Goal: Navigation & Orientation: Understand site structure

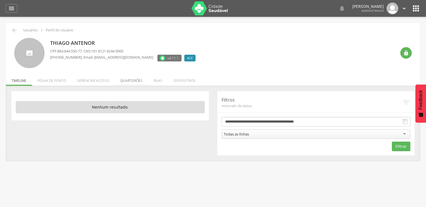
click at [134, 77] on li "Quarteirões" at bounding box center [132, 79] width 34 height 13
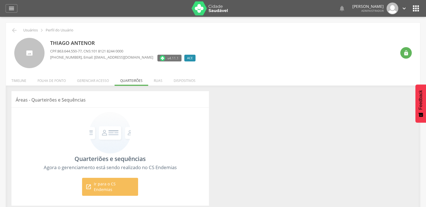
scroll to position [17, 0]
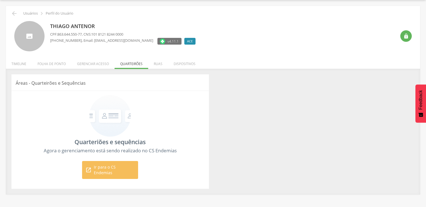
click at [155, 64] on li "Ruas" at bounding box center [158, 62] width 20 height 13
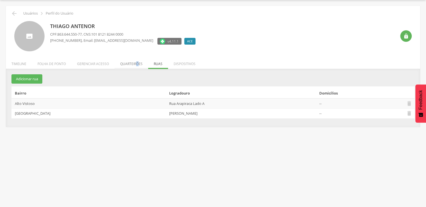
click at [136, 62] on li "Quarteirões" at bounding box center [132, 62] width 34 height 13
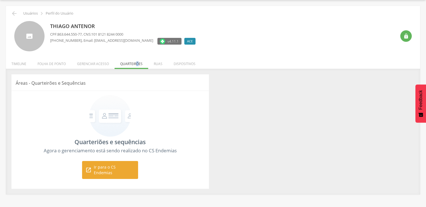
click at [122, 165] on span "Ir para o CS Endemias" at bounding box center [114, 169] width 41 height 11
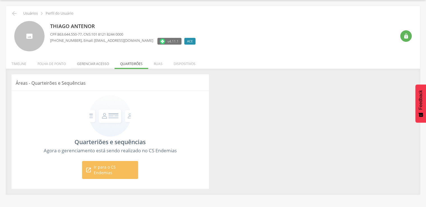
click at [94, 66] on li "Gerenciar acesso" at bounding box center [92, 62] width 43 height 13
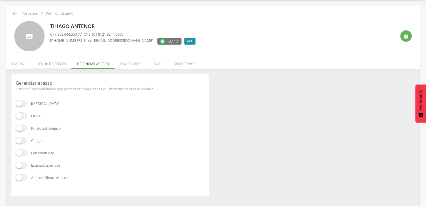
click at [45, 62] on li "Folha de ponto" at bounding box center [52, 62] width 40 height 13
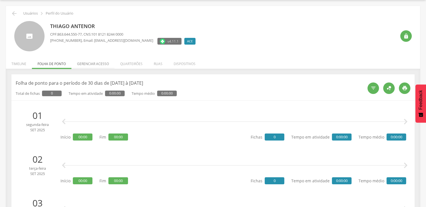
click at [76, 64] on li "Gerenciar acesso" at bounding box center [92, 62] width 43 height 13
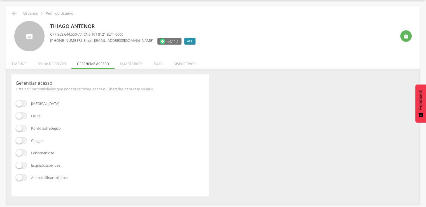
click at [17, 119] on div "[MEDICAL_DATA] [GEOGRAPHIC_DATA] Ponto Estratégico [GEOGRAPHIC_DATA] Leishmanio…" at bounding box center [110, 146] width 189 height 92
click at [23, 117] on span at bounding box center [21, 115] width 11 height 7
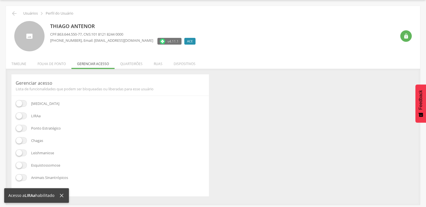
click at [23, 128] on span at bounding box center [21, 128] width 11 height 7
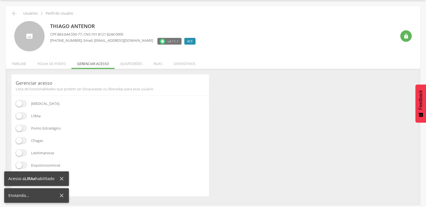
click at [24, 140] on span at bounding box center [21, 140] width 11 height 7
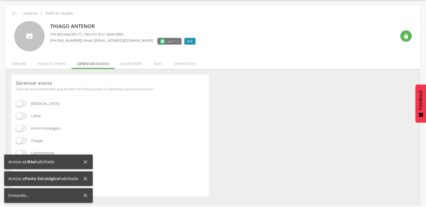
click at [24, 152] on span at bounding box center [21, 152] width 11 height 7
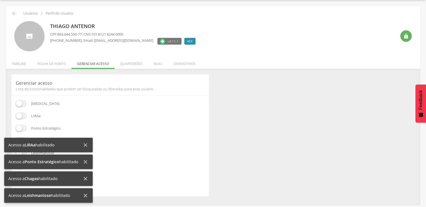
click at [84, 161] on icon at bounding box center [85, 162] width 6 height 6
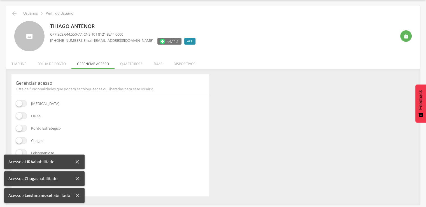
click at [78, 161] on icon at bounding box center [77, 162] width 6 height 6
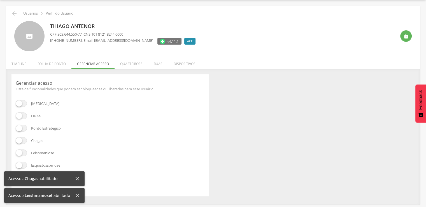
click at [78, 177] on icon at bounding box center [77, 178] width 6 height 6
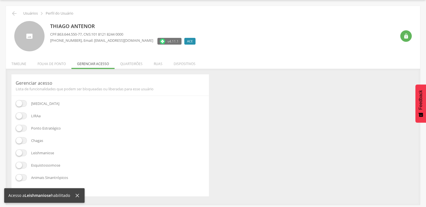
click at [19, 179] on span at bounding box center [21, 177] width 11 height 7
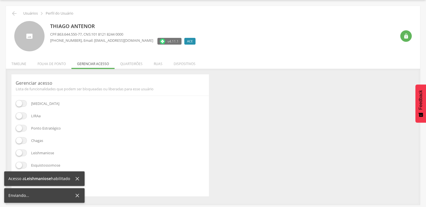
click at [20, 165] on span at bounding box center [21, 165] width 11 height 7
click at [91, 179] on icon at bounding box center [94, 178] width 6 height 6
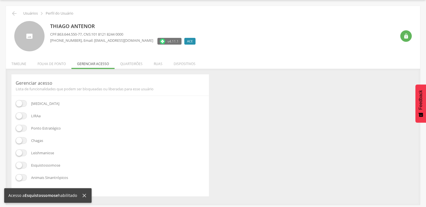
click at [39, 69] on div "**********" at bounding box center [213, 137] width 415 height 136
click at [39, 63] on li "Folha de ponto" at bounding box center [52, 62] width 40 height 13
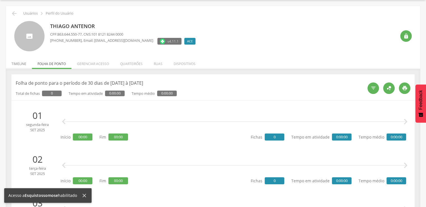
click at [19, 63] on li "Timeline" at bounding box center [19, 62] width 26 height 13
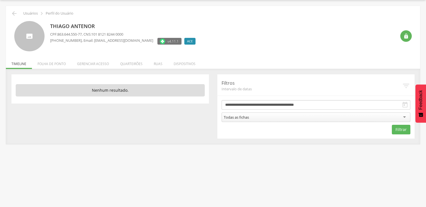
click at [154, 60] on li "Ruas" at bounding box center [158, 62] width 20 height 13
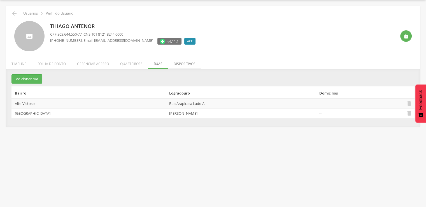
click at [172, 61] on li "Dispositivos" at bounding box center [184, 62] width 33 height 13
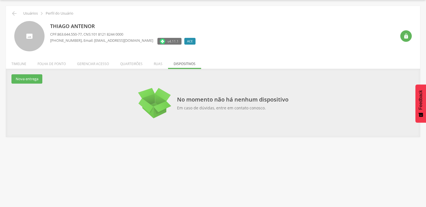
click at [140, 62] on li "Quarteirões" at bounding box center [132, 62] width 34 height 13
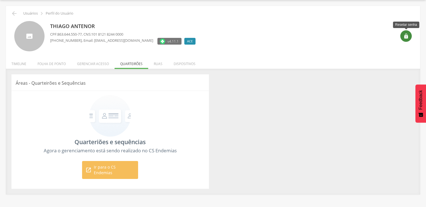
click at [407, 35] on icon "" at bounding box center [407, 36] width 6 height 6
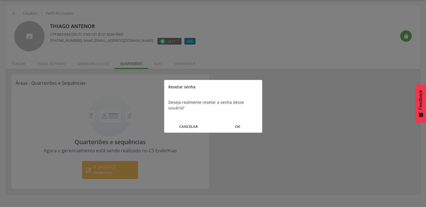
click at [232, 125] on button "OK" at bounding box center [237, 127] width 49 height 12
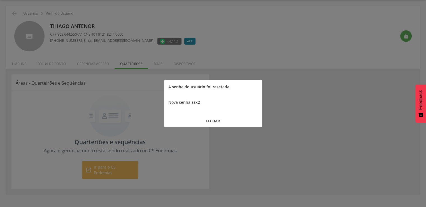
click at [216, 117] on button "FECHAR" at bounding box center [213, 121] width 98 height 12
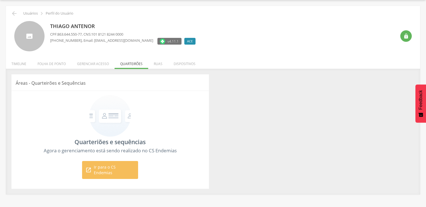
click at [383, 112] on div "Áreas - Quarteirões e Sequências Quarteriões e sequências Agora o gerenciamento…" at bounding box center [213, 131] width 412 height 114
